Goal: Transaction & Acquisition: Purchase product/service

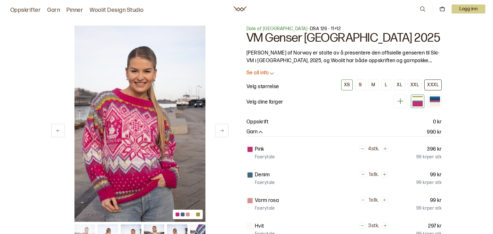
click at [434, 83] on div "XXXL" at bounding box center [433, 85] width 12 height 6
click at [419, 99] on div at bounding box center [417, 99] width 10 height 1
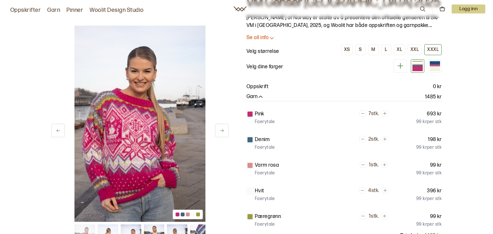
scroll to position [37, 0]
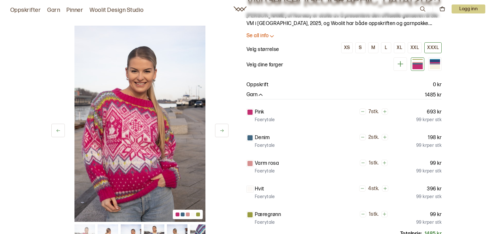
click at [218, 131] on button at bounding box center [221, 130] width 13 height 13
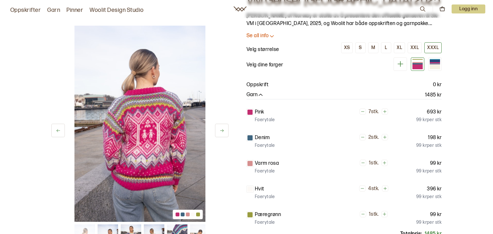
click at [218, 131] on button at bounding box center [221, 130] width 13 height 13
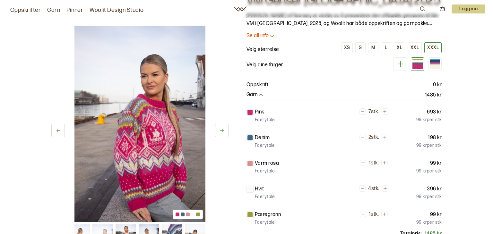
click at [218, 131] on button at bounding box center [221, 130] width 13 height 13
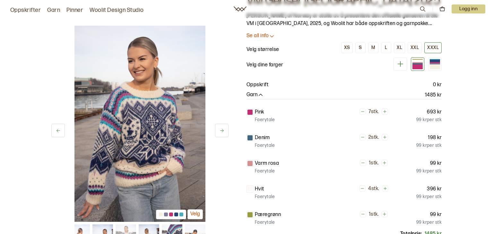
click at [218, 131] on button at bounding box center [221, 130] width 13 height 13
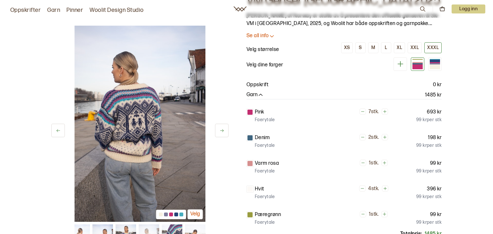
click at [218, 131] on button at bounding box center [221, 130] width 13 height 13
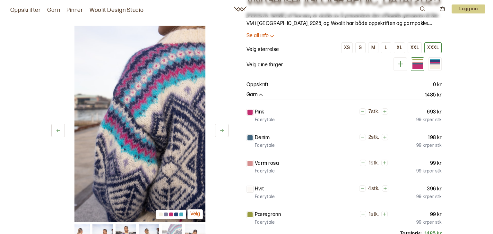
click at [218, 131] on button at bounding box center [221, 130] width 13 height 13
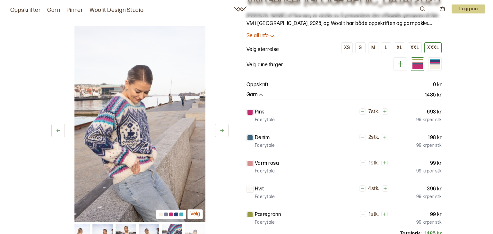
click at [218, 131] on button at bounding box center [221, 130] width 13 height 13
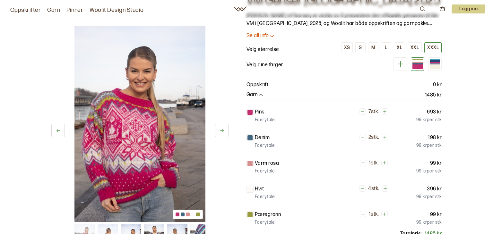
click at [218, 131] on button at bounding box center [221, 130] width 13 height 13
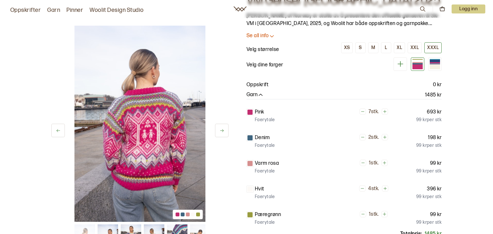
click at [218, 131] on button at bounding box center [221, 130] width 13 height 13
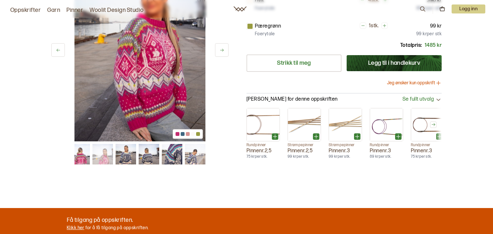
scroll to position [226, 0]
click at [105, 154] on img at bounding box center [102, 154] width 21 height 21
click at [79, 152] on img at bounding box center [79, 154] width 21 height 21
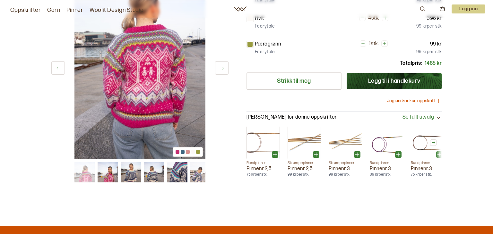
scroll to position [203, 0]
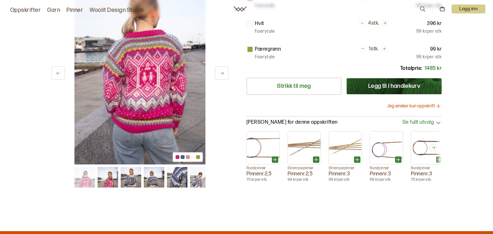
click at [197, 179] on img at bounding box center [200, 177] width 21 height 21
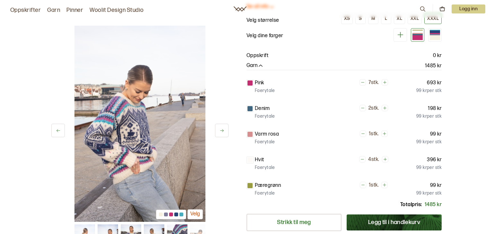
scroll to position [63, 0]
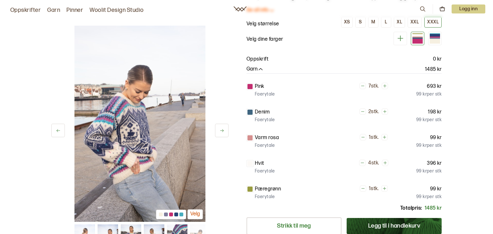
click at [361, 86] on icon at bounding box center [362, 86] width 3 height 0
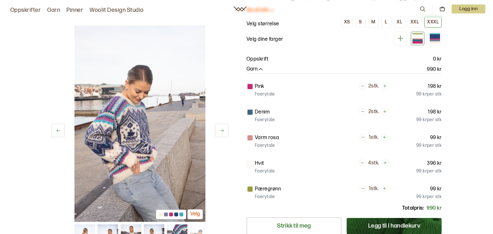
click at [361, 86] on icon at bounding box center [362, 86] width 3 height 0
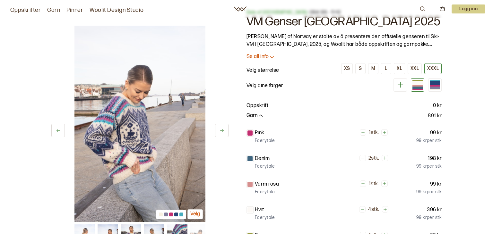
scroll to position [19, 0]
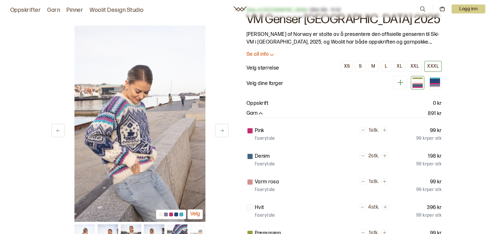
click at [411, 82] on div at bounding box center [417, 82] width 13 height 13
click at [435, 81] on div at bounding box center [435, 81] width 10 height 4
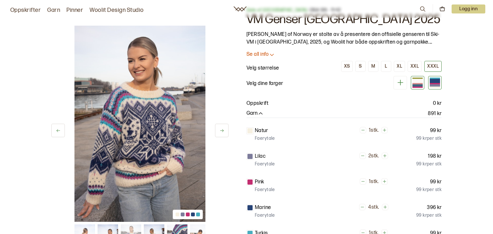
click at [417, 82] on div at bounding box center [417, 83] width 10 height 10
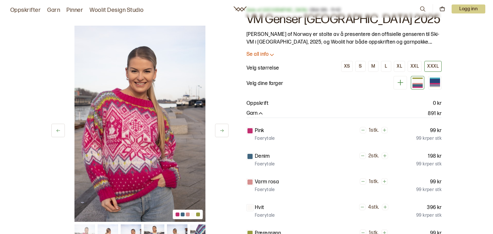
click at [433, 63] on button "XXXL" at bounding box center [432, 66] width 17 height 11
click at [432, 67] on div "XXXL" at bounding box center [433, 67] width 12 height 6
click at [419, 87] on div at bounding box center [417, 85] width 10 height 5
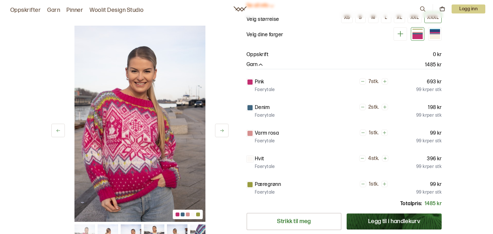
scroll to position [67, 0]
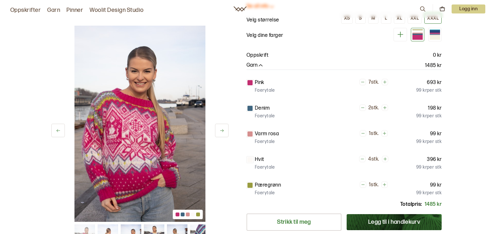
click at [399, 34] on icon at bounding box center [400, 34] width 8 height 8
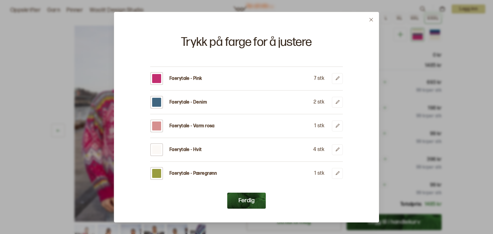
scroll to position [10, 0]
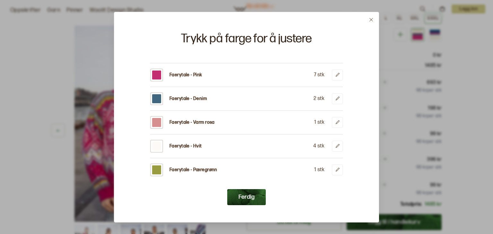
click at [186, 122] on p "Faerytale - Varm rosa" at bounding box center [191, 122] width 45 height 6
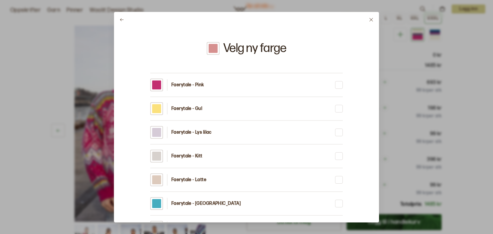
scroll to position [0, 0]
click at [191, 84] on p "Faerytale - Pink" at bounding box center [187, 85] width 33 height 6
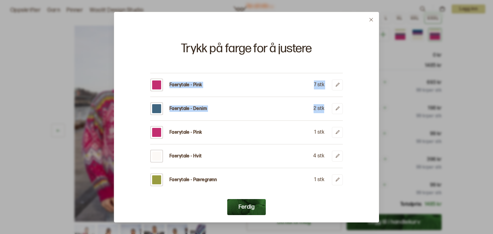
drag, startPoint x: 150, startPoint y: 85, endPoint x: 162, endPoint y: 139, distance: 55.1
click at [164, 131] on div "Faerytale - Pink 7 stk Faerytale - Denim 2 stk Faerytale - Pink 1 stk Faerytale…" at bounding box center [246, 127] width 193 height 119
click at [191, 131] on p "Faerytale - Pink" at bounding box center [185, 132] width 33 height 6
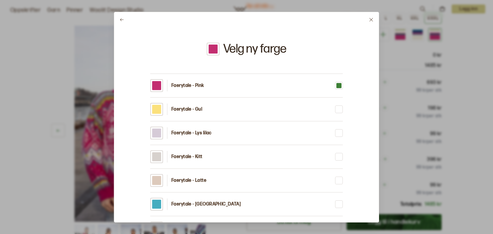
click at [264, 31] on div "Velg ny farge Faerytale - Pink Faerytale - Gul Faerytale - Lys lilac Faerytale …" at bounding box center [246, 117] width 265 height 211
click at [159, 84] on div at bounding box center [156, 85] width 9 height 9
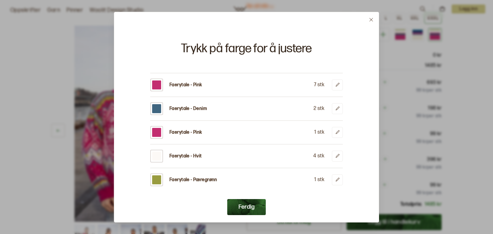
click at [156, 131] on div at bounding box center [156, 132] width 9 height 9
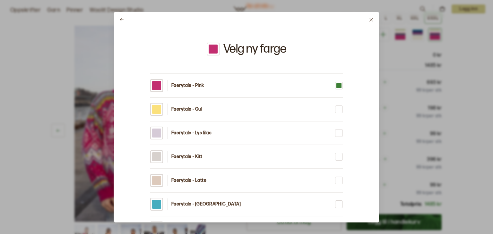
click at [154, 84] on div at bounding box center [156, 85] width 9 height 9
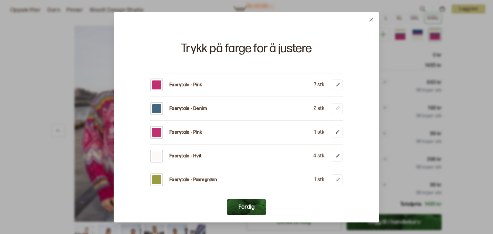
click at [155, 130] on div at bounding box center [156, 132] width 9 height 9
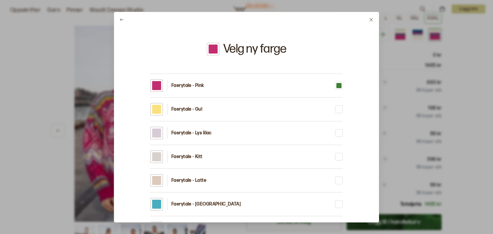
click at [1, 2] on div at bounding box center [246, 117] width 493 height 234
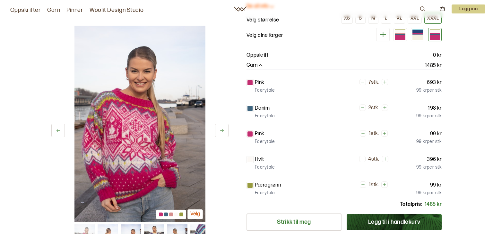
click at [361, 83] on icon at bounding box center [362, 82] width 4 height 4
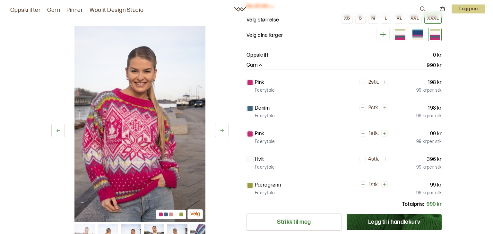
click at [361, 83] on icon at bounding box center [362, 82] width 4 height 4
click at [363, 107] on icon at bounding box center [362, 108] width 4 height 4
click at [363, 107] on icon at bounding box center [363, 108] width 4 height 4
click at [384, 107] on icon at bounding box center [385, 108] width 4 height 4
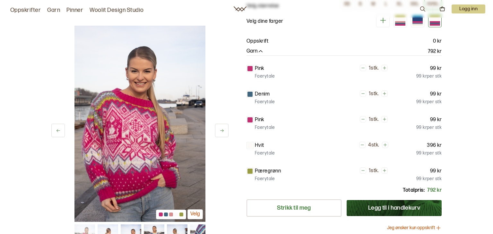
scroll to position [81, 0]
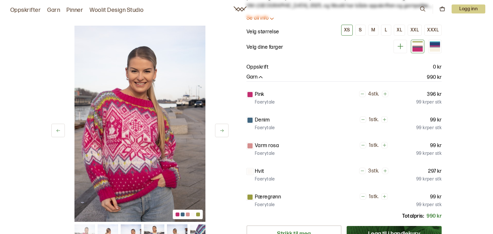
scroll to position [56, 0]
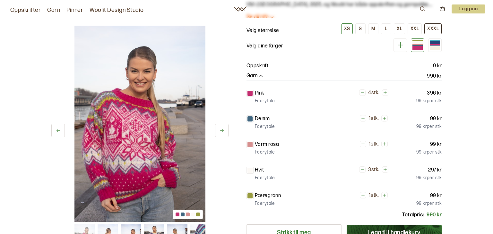
click at [433, 29] on div "XXXL" at bounding box center [433, 29] width 12 height 6
click at [414, 28] on div "XXL" at bounding box center [414, 29] width 8 height 6
click at [436, 24] on button "XXXL" at bounding box center [432, 28] width 17 height 11
click at [418, 43] on div at bounding box center [417, 43] width 10 height 1
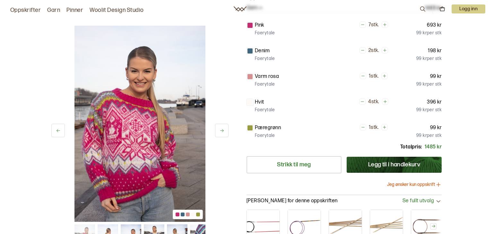
scroll to position [128, 0]
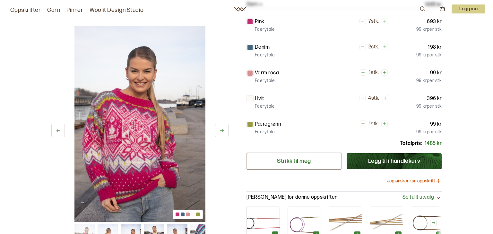
click at [282, 162] on link "Strikk til meg" at bounding box center [293, 161] width 95 height 17
